Goal: Task Accomplishment & Management: Manage account settings

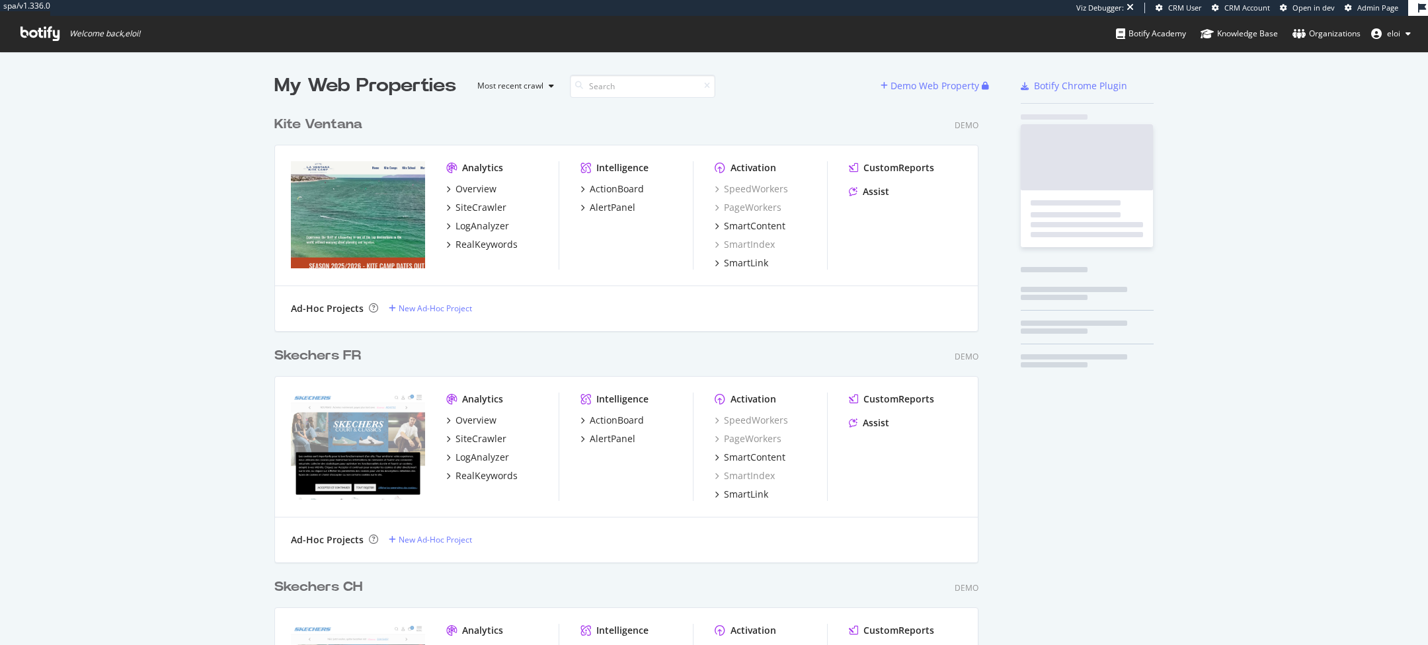
scroll to position [4694, 715]
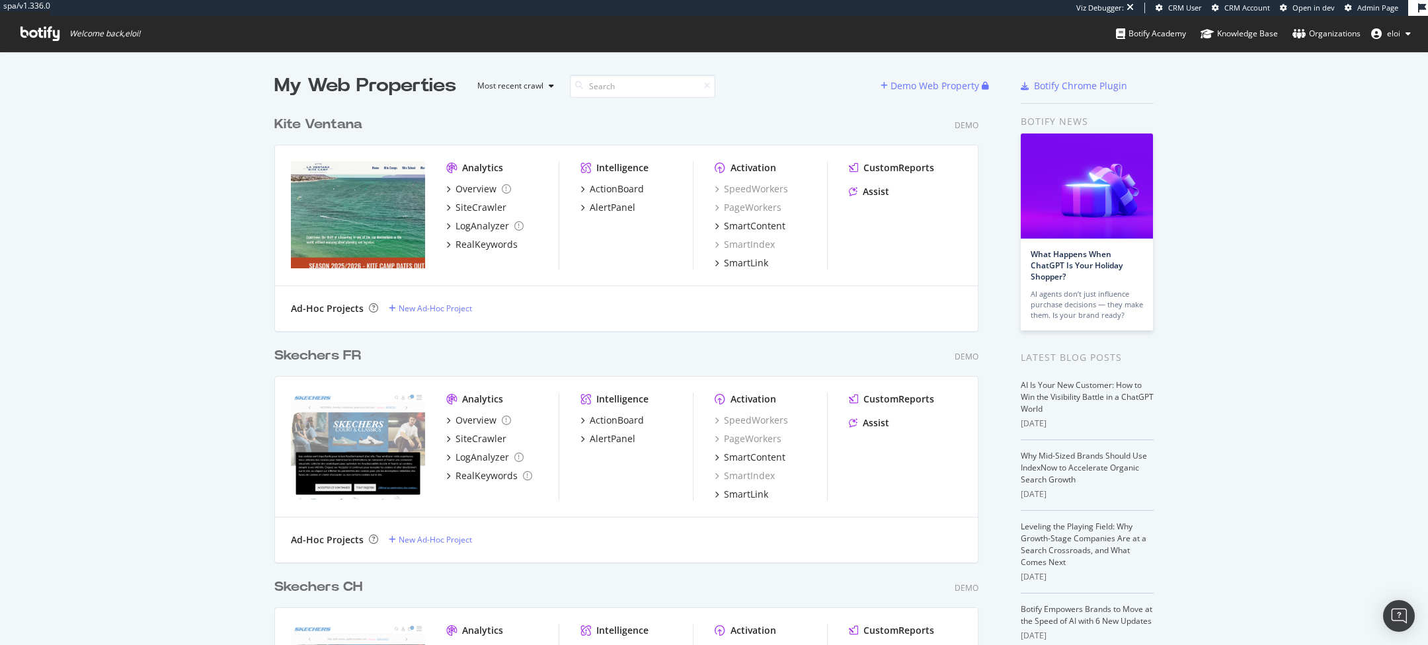
click at [1390, 6] on span "Admin Page" at bounding box center [1378, 8] width 41 height 10
click at [316, 128] on div "Kite Ventana" at bounding box center [318, 124] width 88 height 19
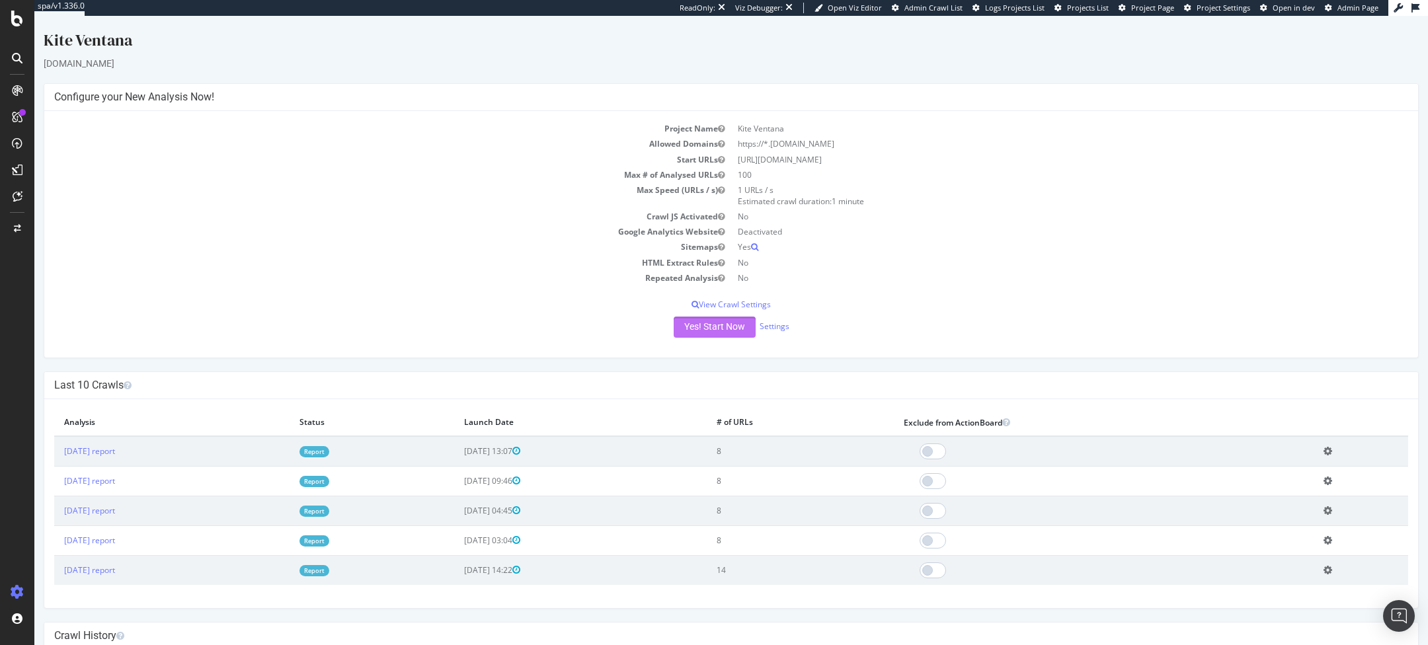
click at [729, 334] on button "Yes! Start Now" at bounding box center [715, 327] width 82 height 21
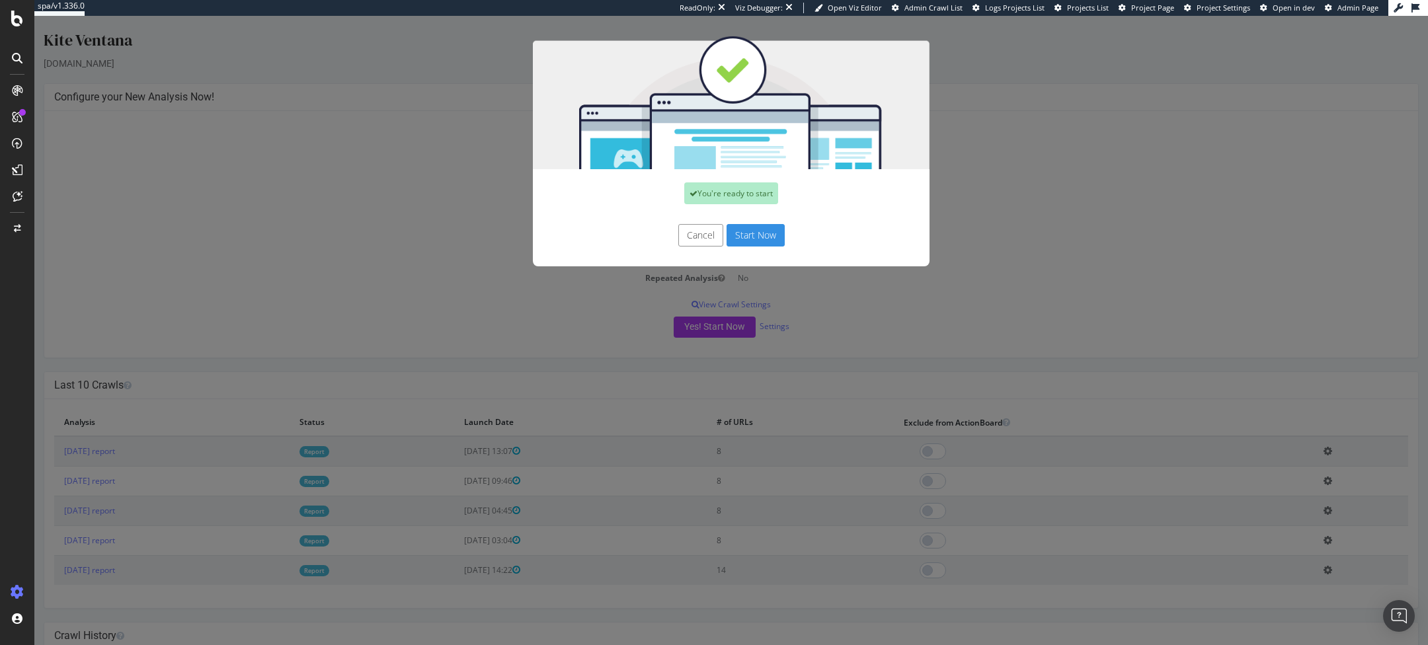
click at [758, 229] on button "Start Now" at bounding box center [756, 235] width 58 height 22
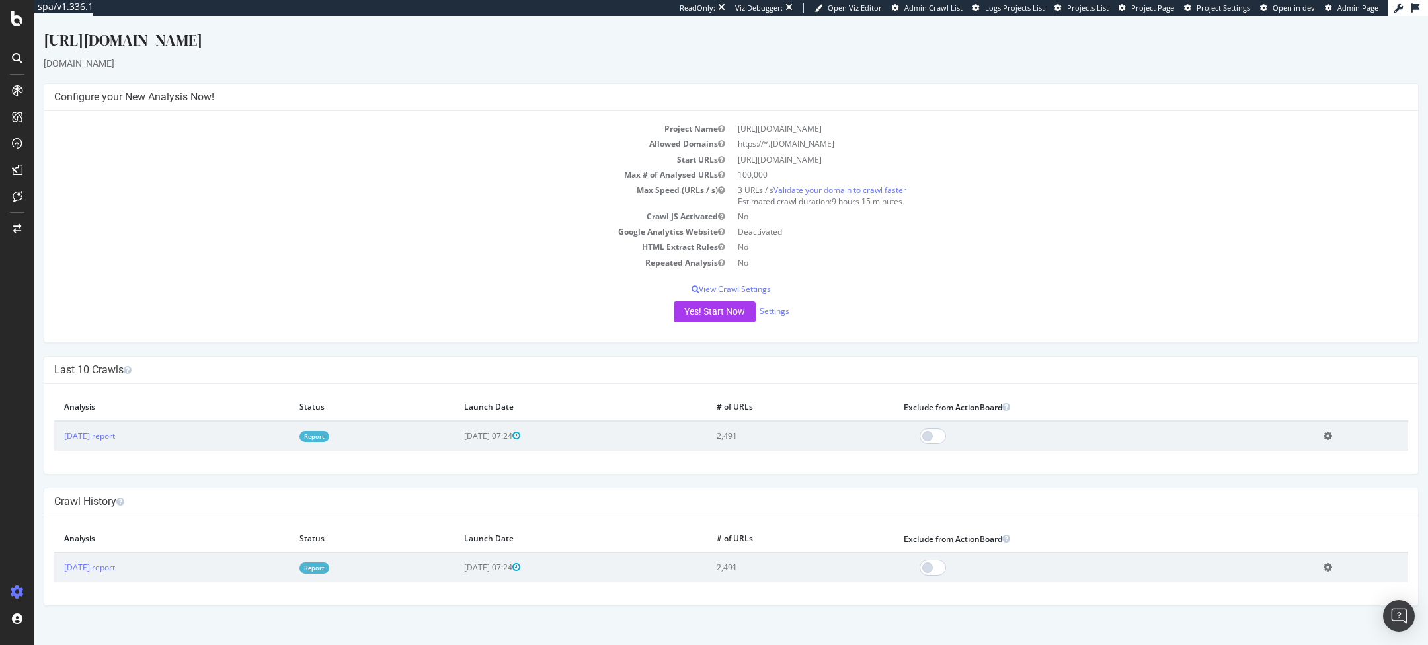
click at [329, 435] on link "Report" at bounding box center [315, 436] width 30 height 11
click at [777, 311] on link "Settings" at bounding box center [775, 310] width 30 height 11
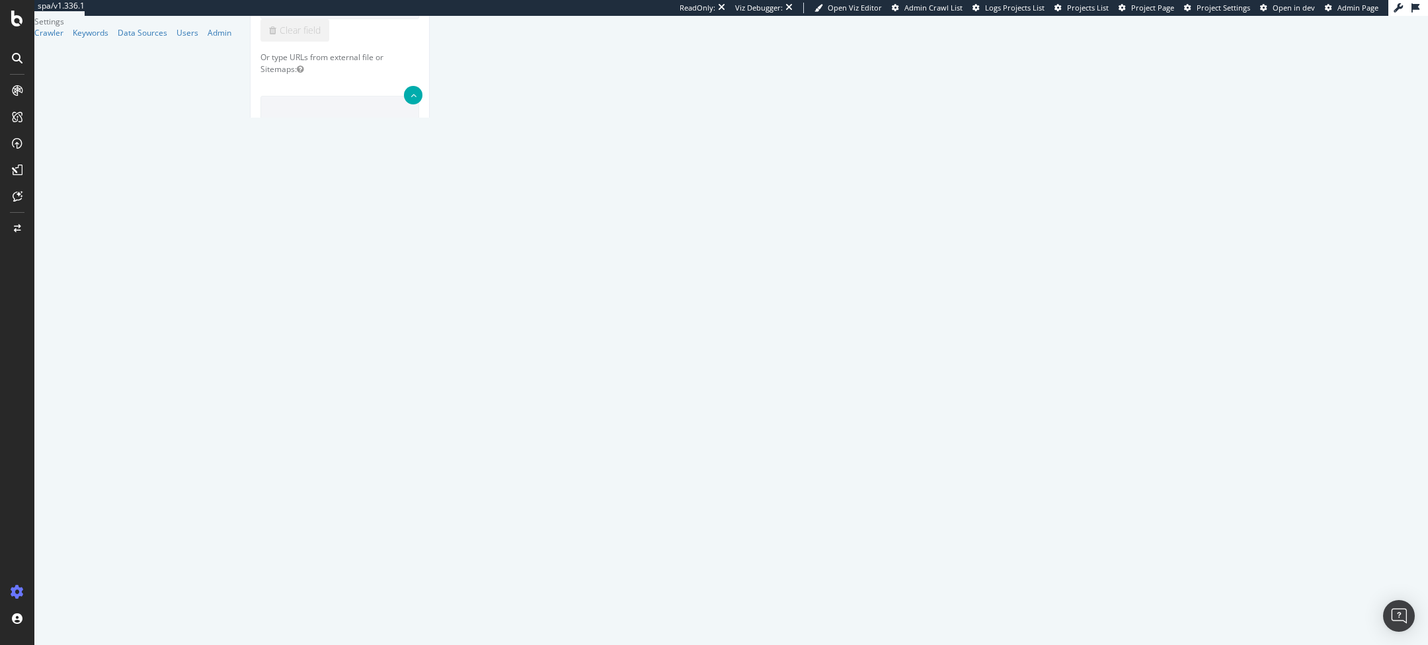
scroll to position [363, 0]
type input "1"
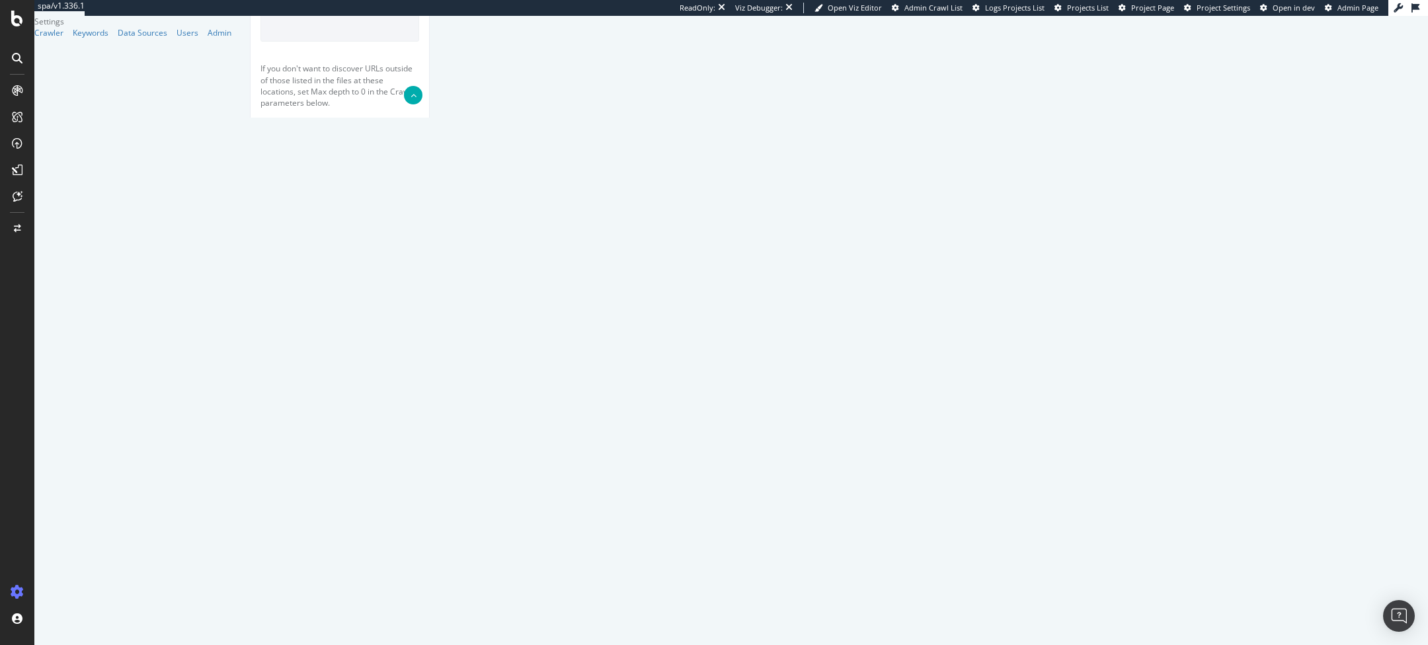
scroll to position [0, 0]
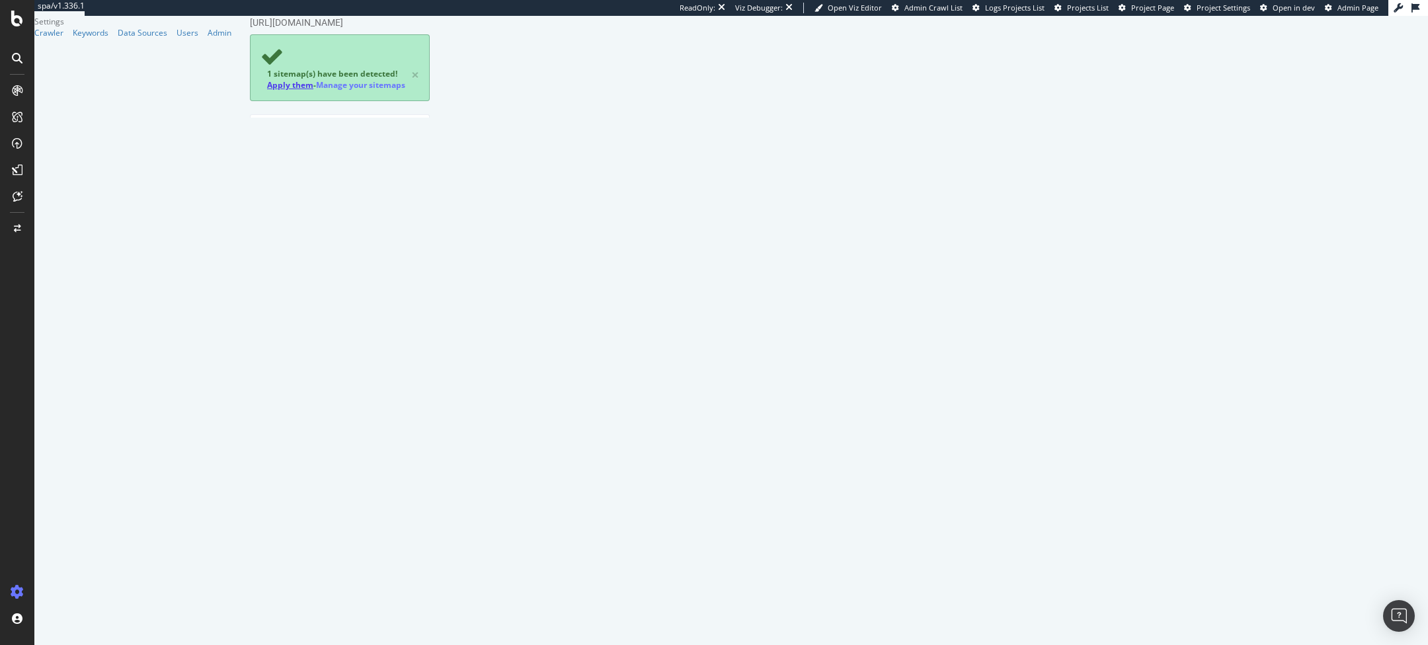
click at [313, 79] on link "Apply them" at bounding box center [290, 84] width 46 height 11
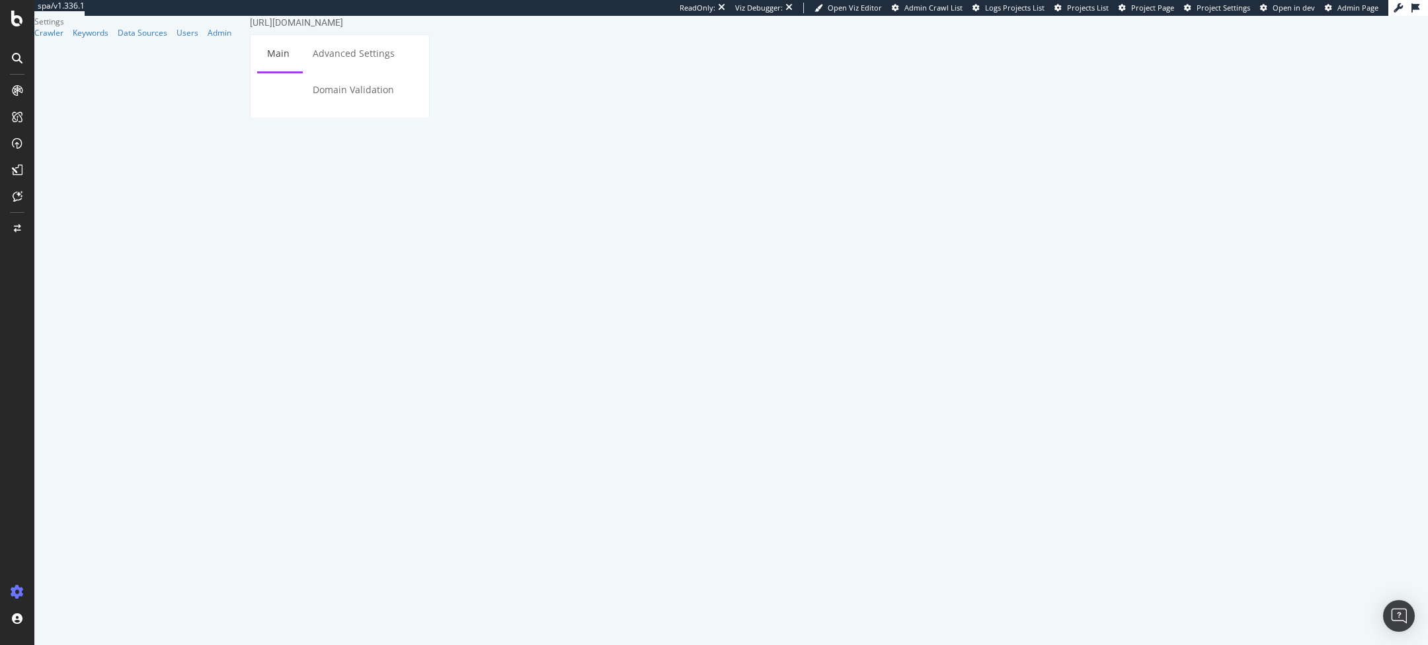
scroll to position [452, 0]
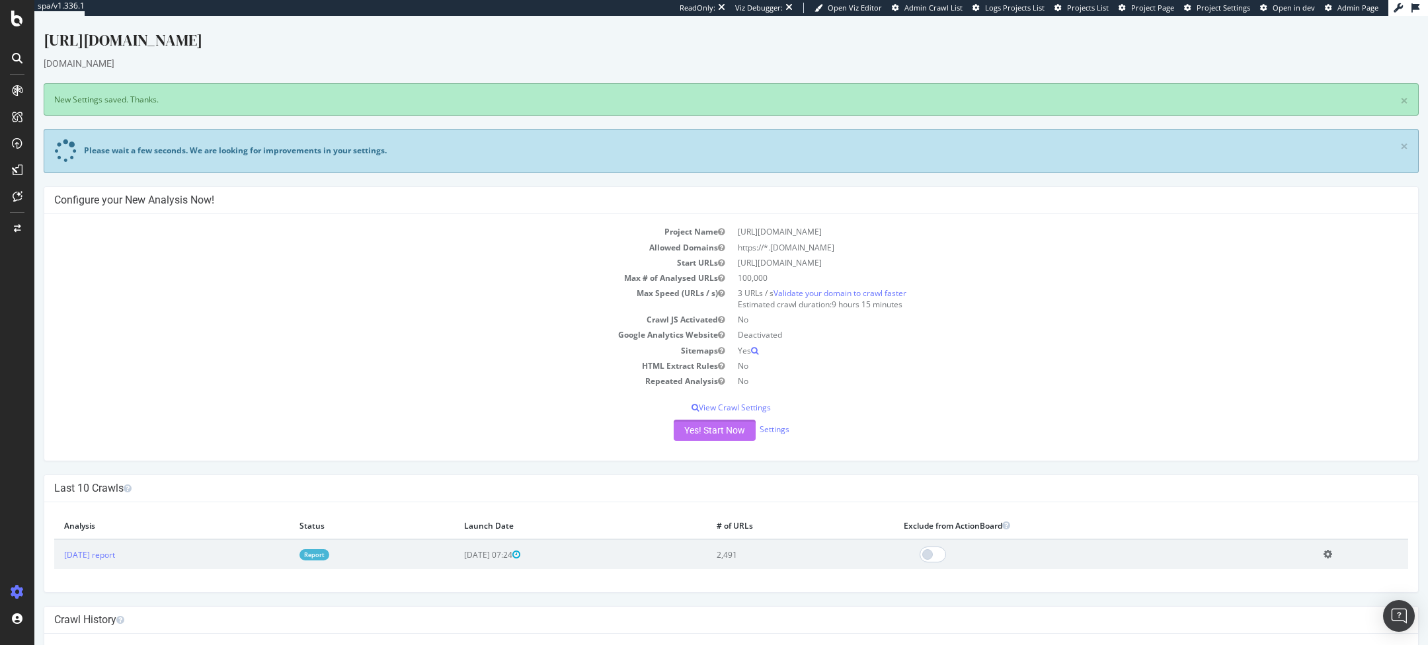
click at [704, 428] on button "Yes! Start Now" at bounding box center [715, 430] width 82 height 21
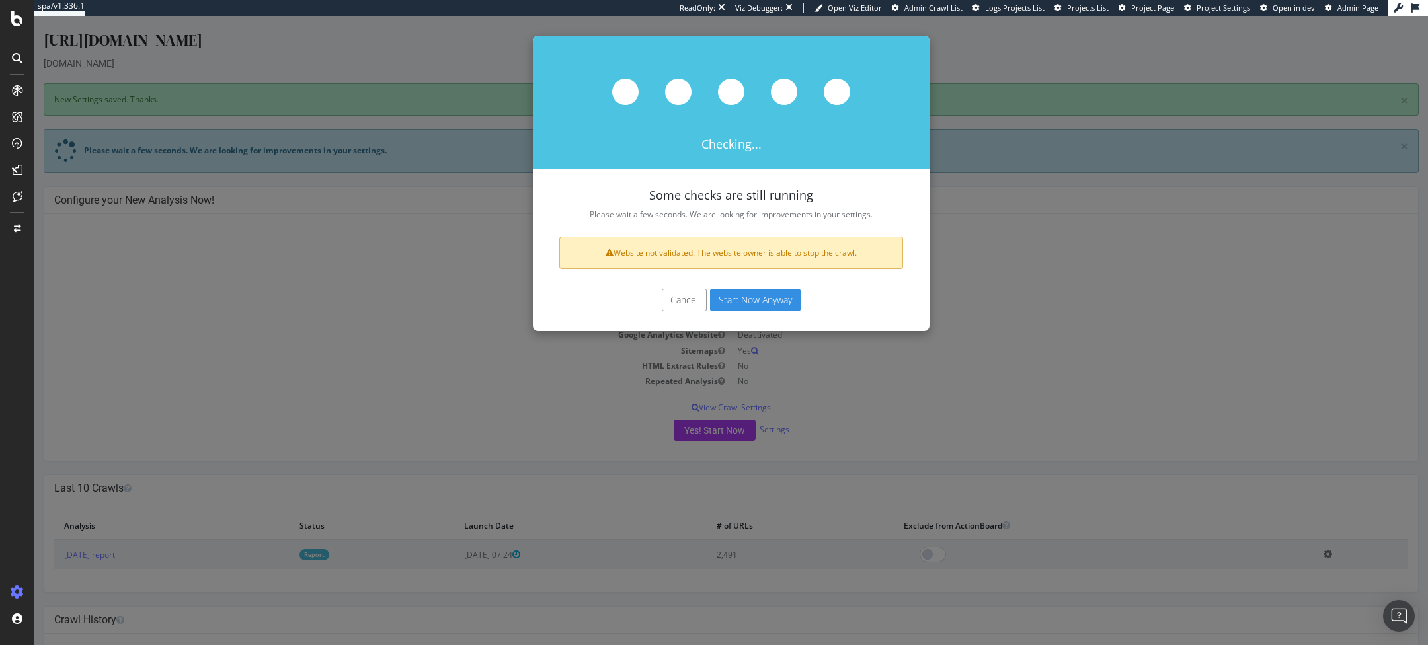
click at [749, 301] on button "Start Now Anyway" at bounding box center [755, 300] width 91 height 22
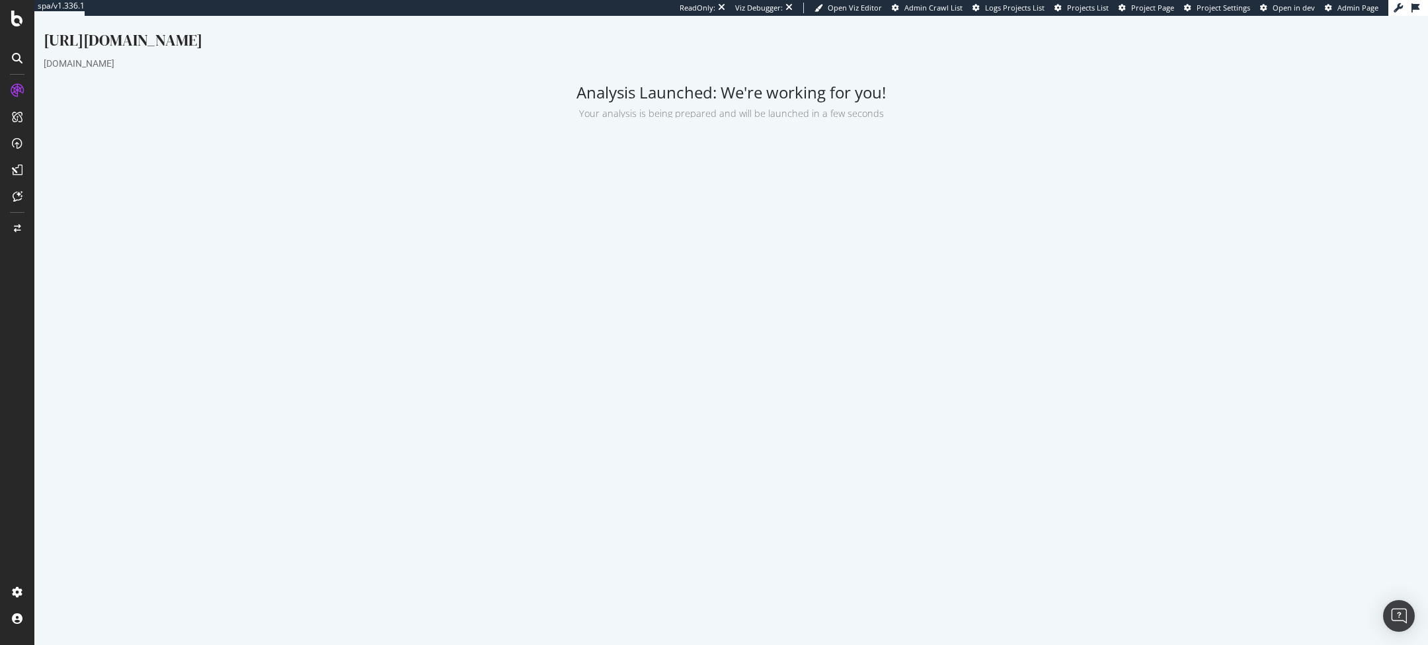
click at [710, 369] on p "View Crawl Settings" at bounding box center [731, 370] width 660 height 11
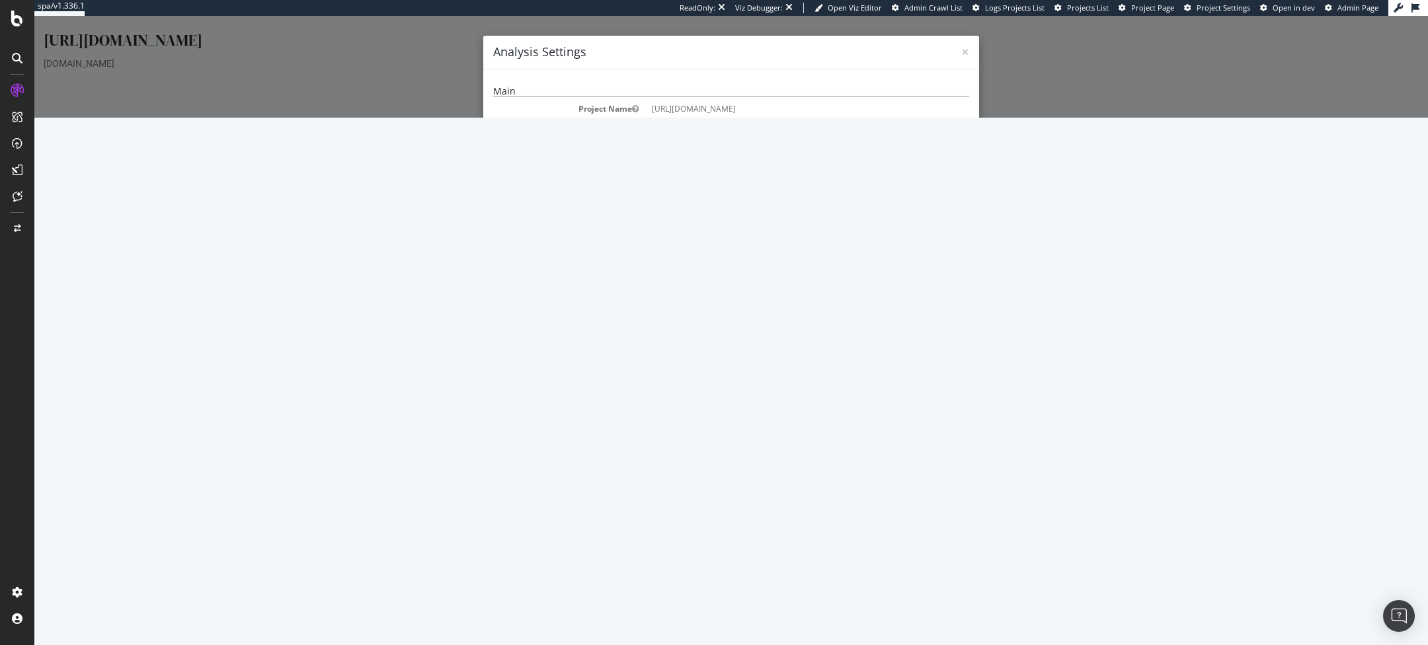
click at [971, 56] on div "× Close Analysis Settings" at bounding box center [731, 53] width 496 height 34
click at [961, 55] on span "×" at bounding box center [965, 51] width 8 height 19
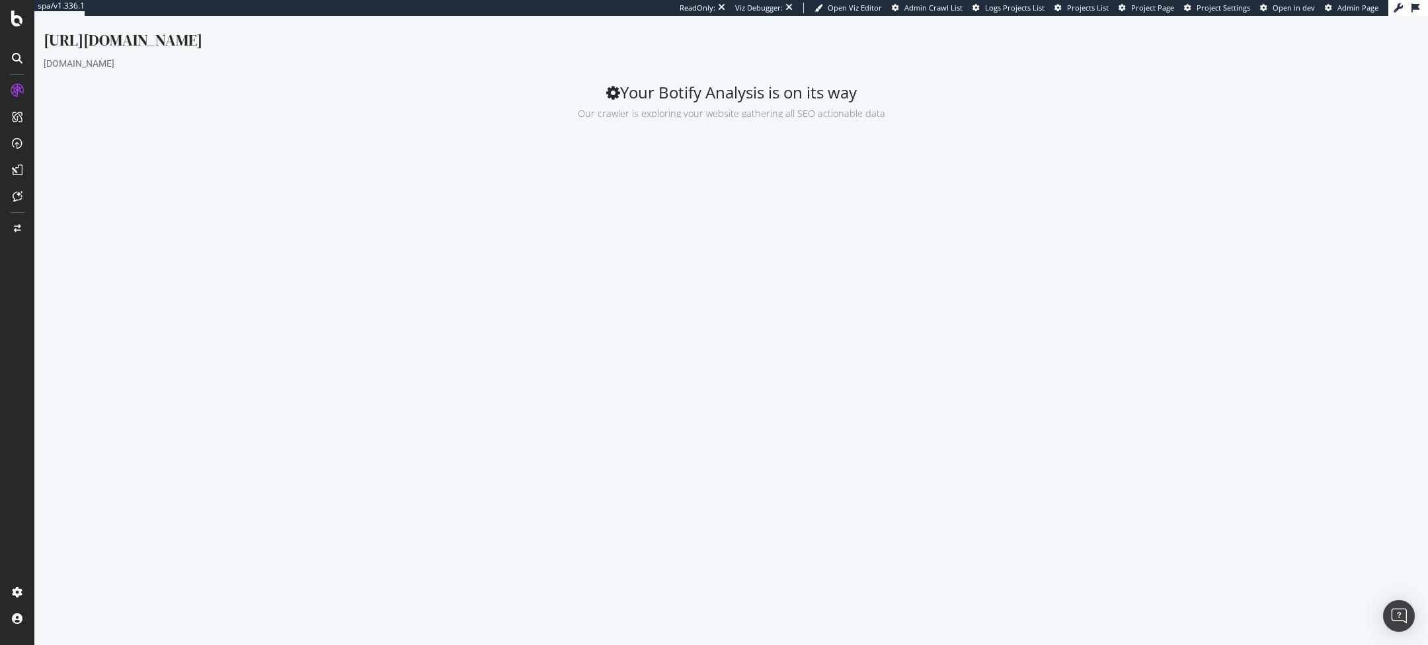
click at [221, 404] on link "Settings" at bounding box center [159, 408] width 211 height 32
click at [576, 264] on input "3" at bounding box center [787, 266] width 547 height 22
type input "1"
click at [690, 325] on button "Save" at bounding box center [696, 330] width 32 height 20
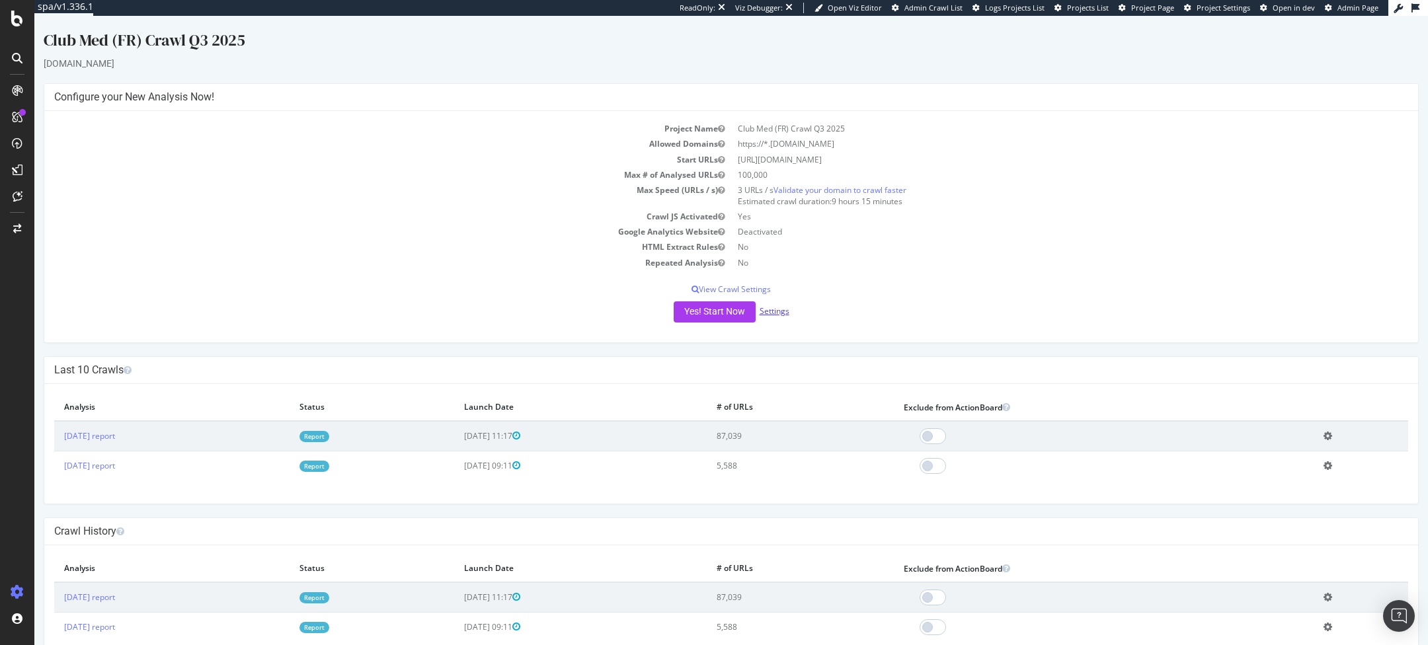
click at [779, 311] on link "Settings" at bounding box center [775, 310] width 30 height 11
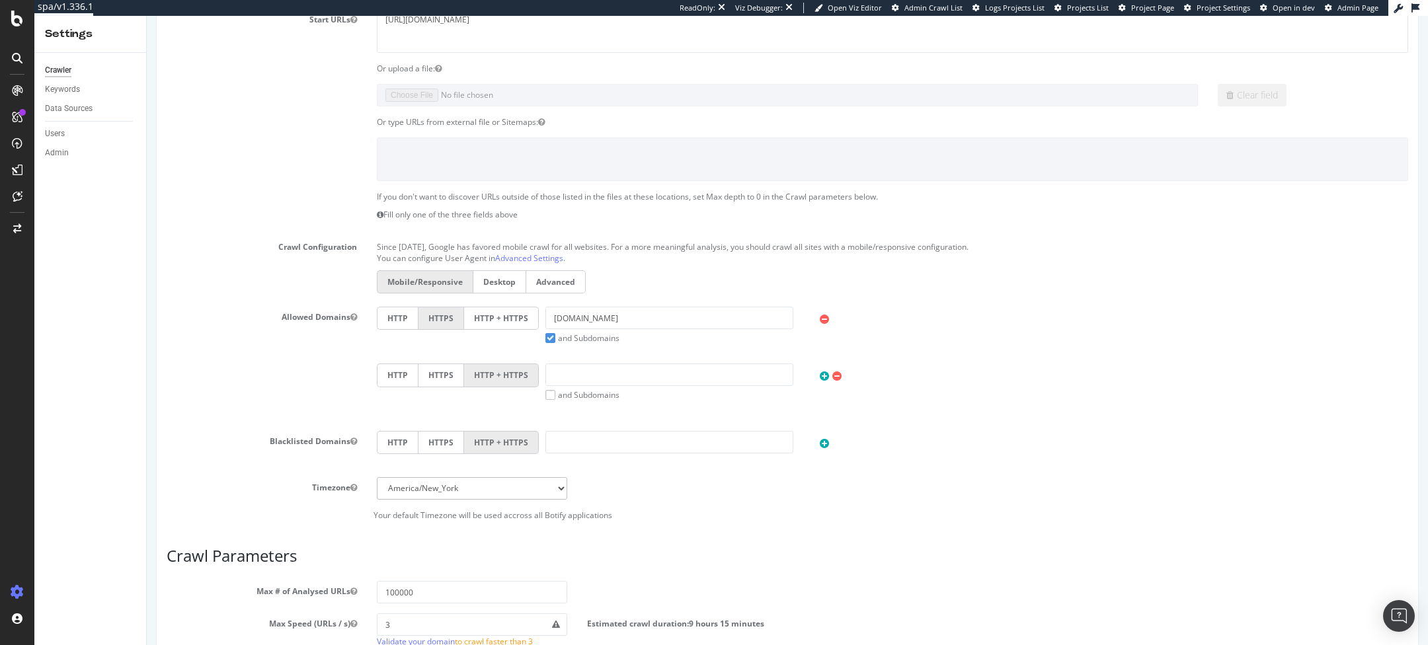
scroll to position [452, 0]
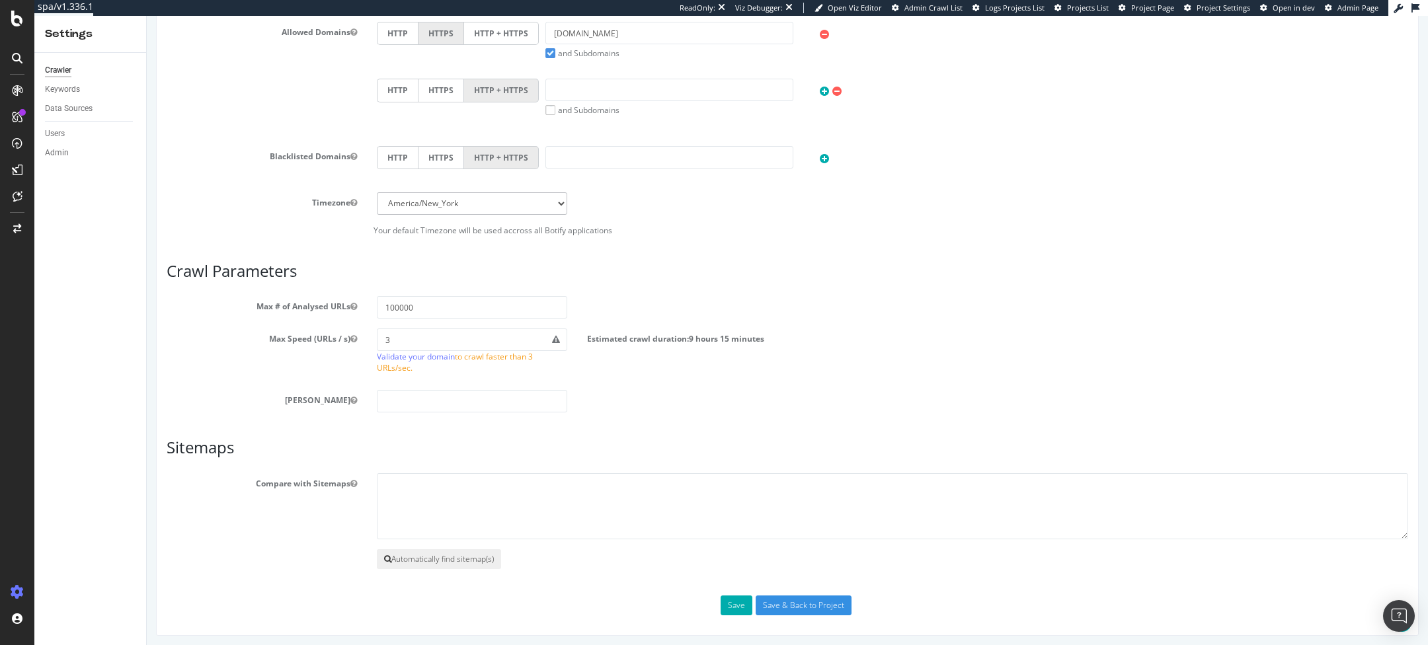
click at [413, 552] on button "Automatically find sitemap(s)" at bounding box center [439, 560] width 124 height 20
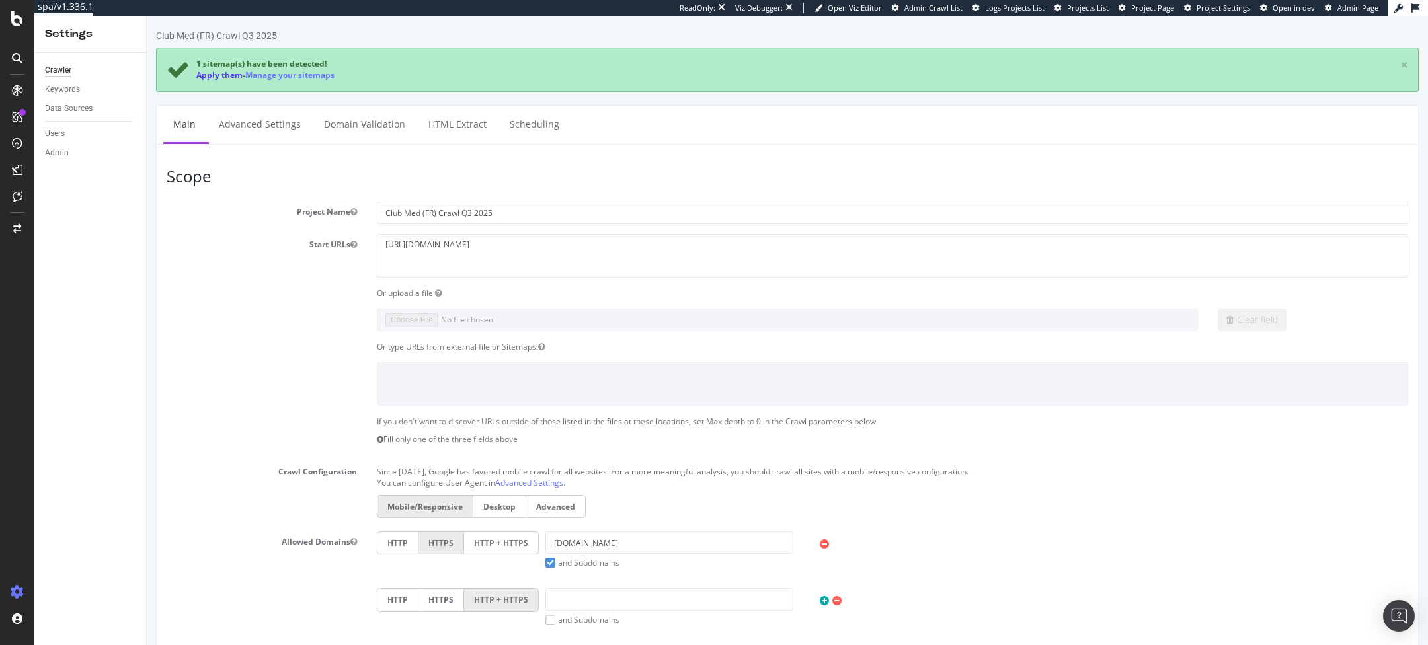
click at [210, 77] on link "Apply them" at bounding box center [219, 74] width 46 height 11
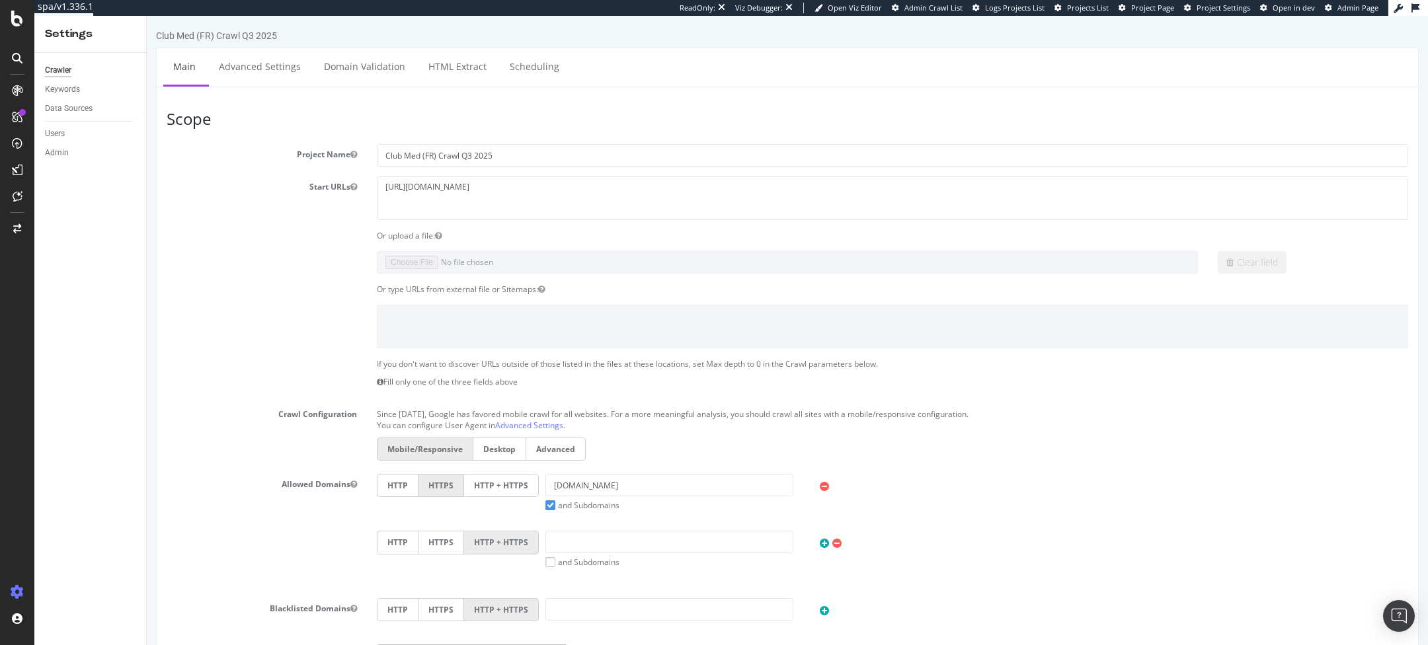
scroll to position [452, 0]
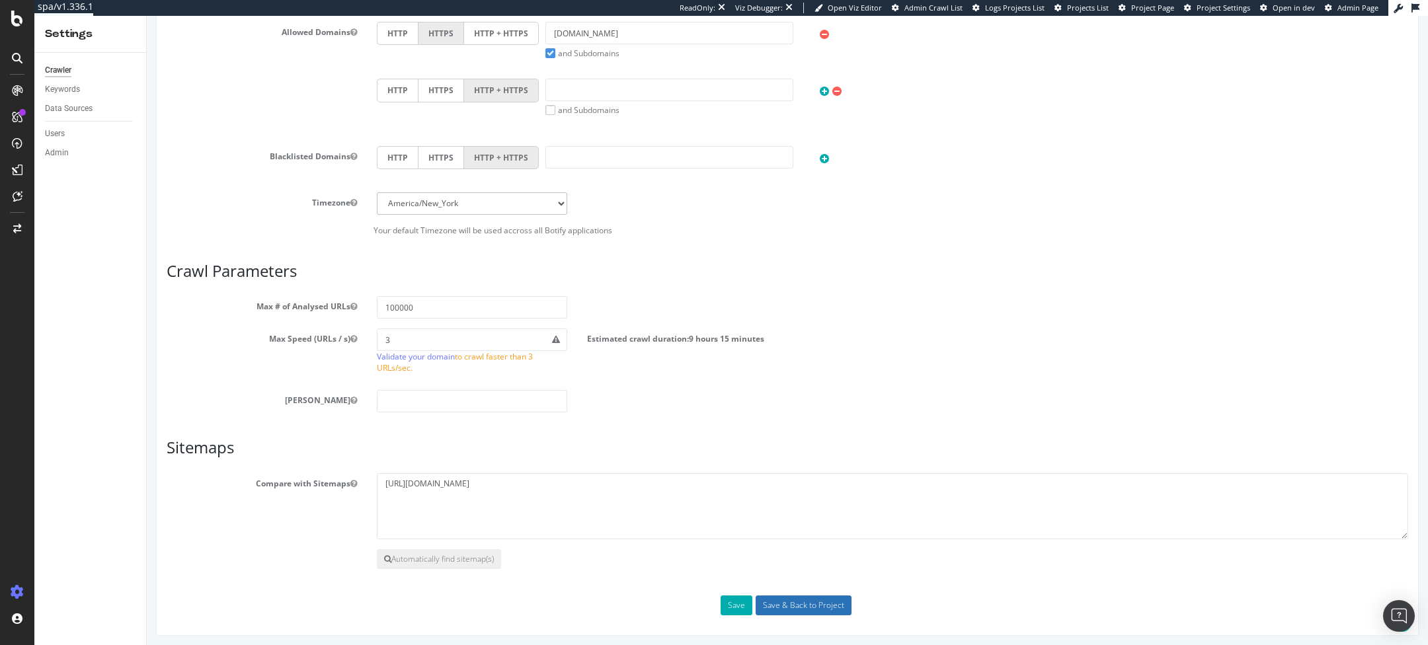
click at [797, 602] on input "Save & Back to Project" at bounding box center [804, 606] width 96 height 20
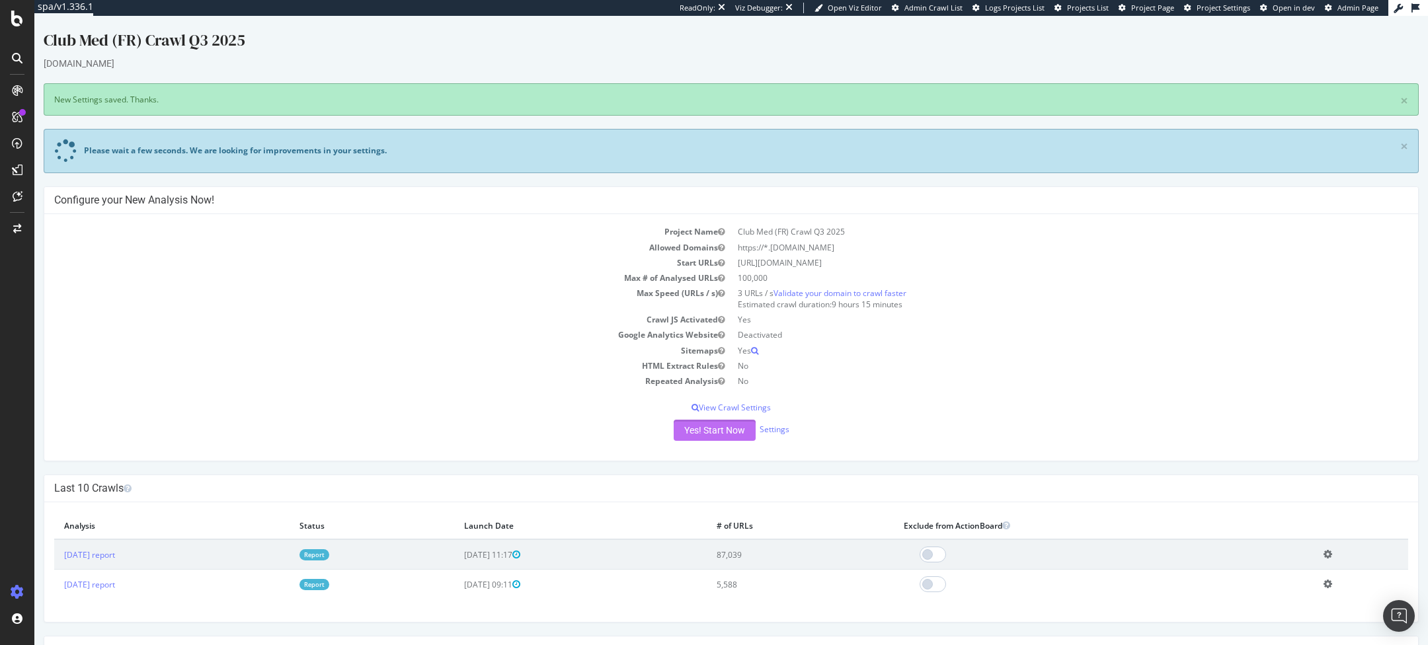
click at [732, 429] on button "Yes! Start Now" at bounding box center [715, 430] width 82 height 21
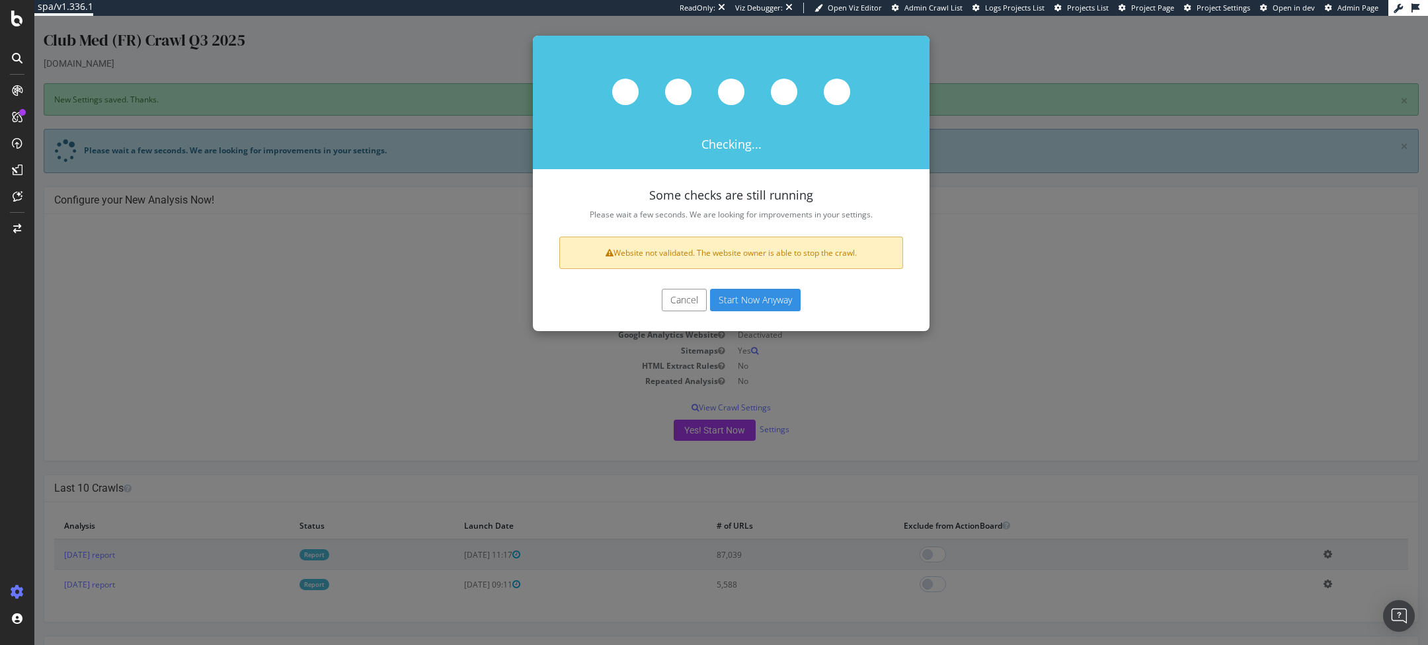
click at [753, 299] on button "Start Now Anyway" at bounding box center [755, 300] width 91 height 22
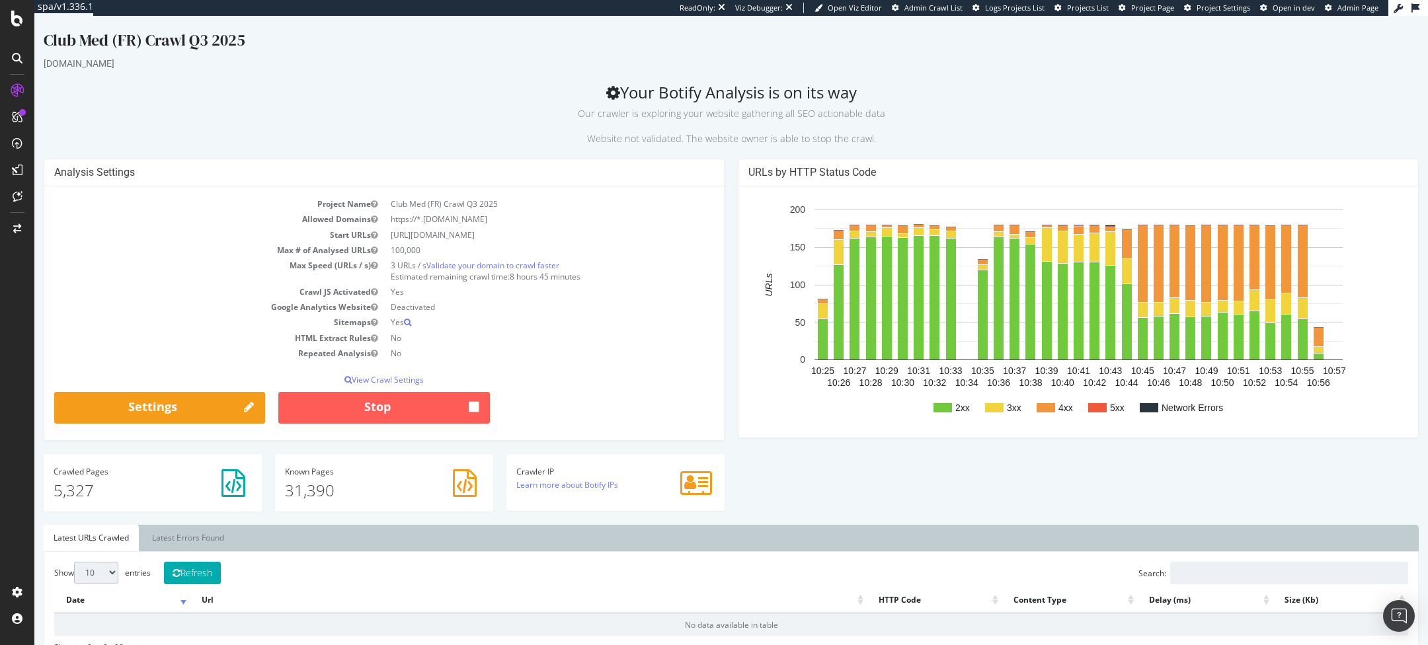
click at [341, 167] on h4 "Analysis Settings" at bounding box center [384, 172] width 660 height 13
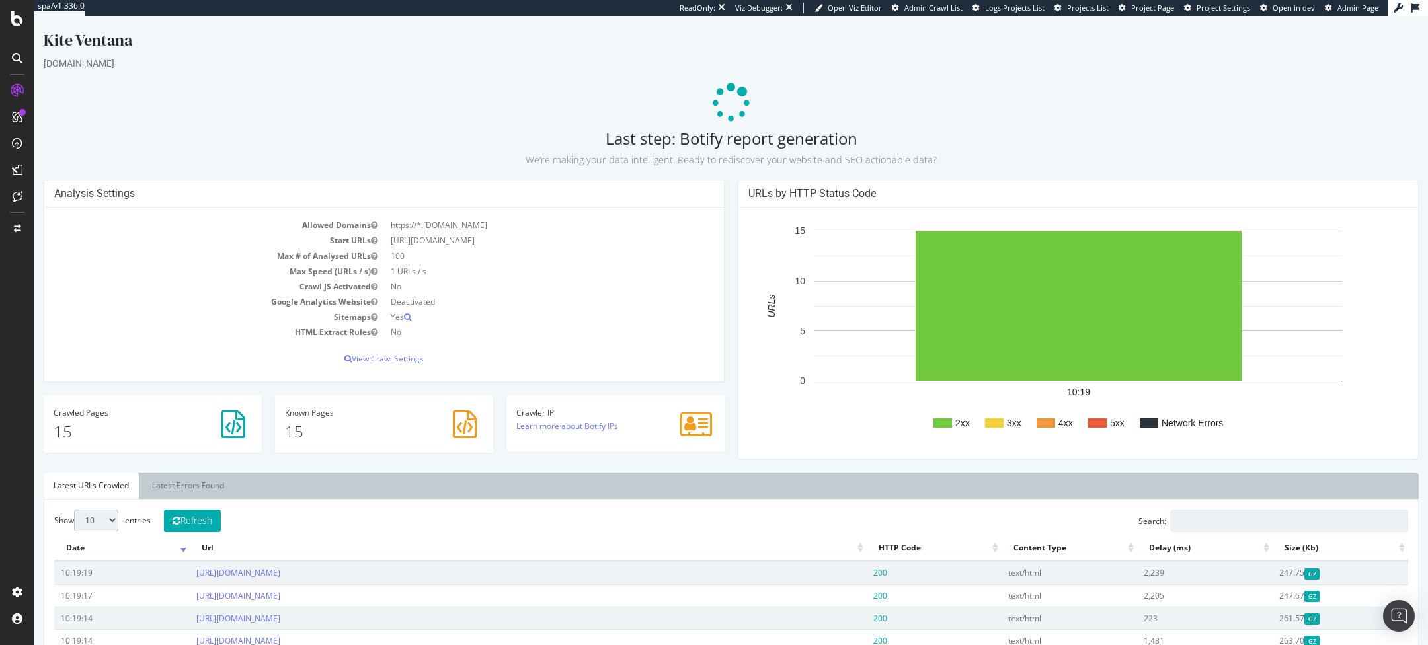
click at [706, 106] on p at bounding box center [731, 103] width 1375 height 40
